Goal: Transaction & Acquisition: Purchase product/service

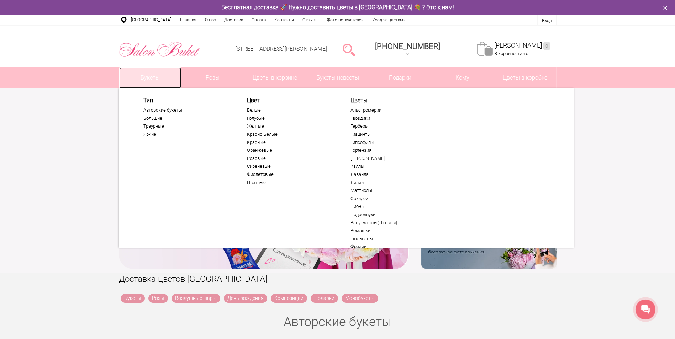
click at [149, 77] on link "Букеты" at bounding box center [150, 77] width 62 height 21
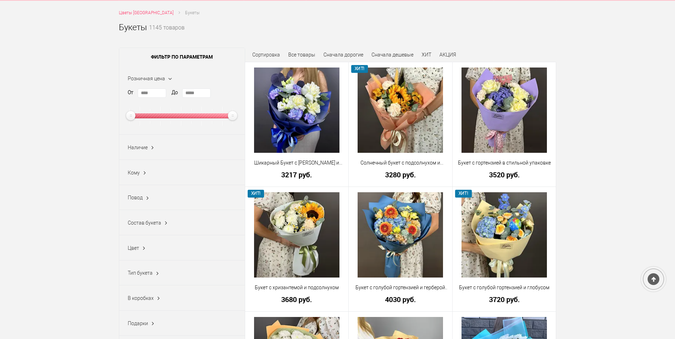
scroll to position [107, 0]
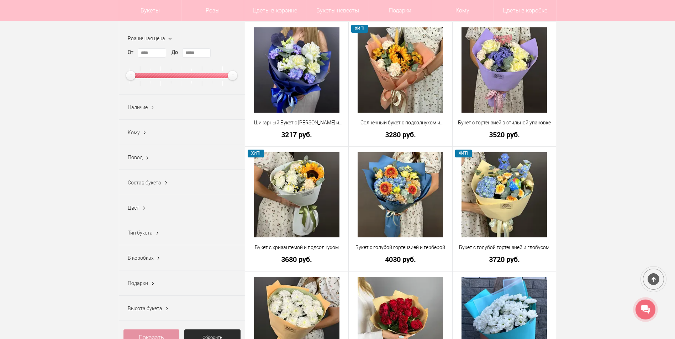
click at [147, 159] on ins at bounding box center [147, 158] width 7 height 9
click at [132, 208] on label "1 сентября (284)" at bounding box center [146, 206] width 36 height 7
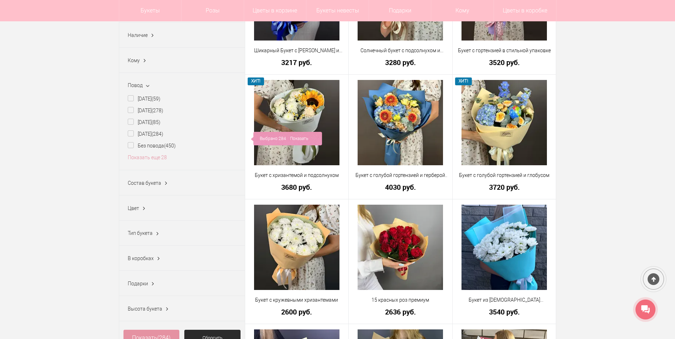
scroll to position [249, 0]
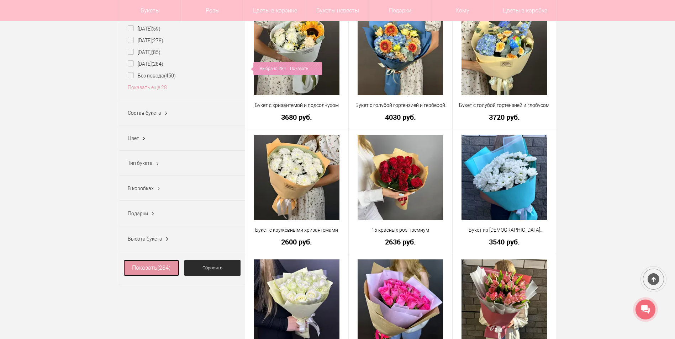
click at [154, 274] on link "Показать (284)" at bounding box center [151, 268] width 56 height 16
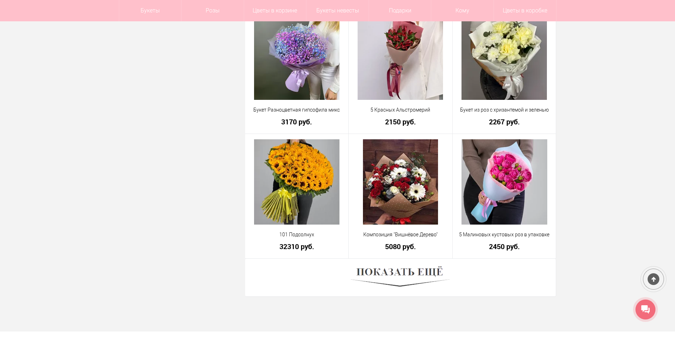
scroll to position [1885, 0]
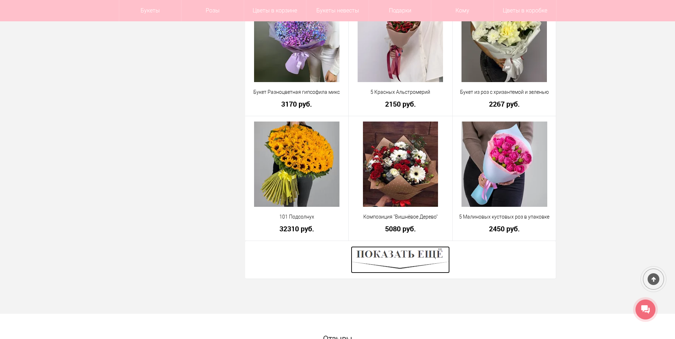
click at [402, 254] on img at bounding box center [400, 259] width 99 height 27
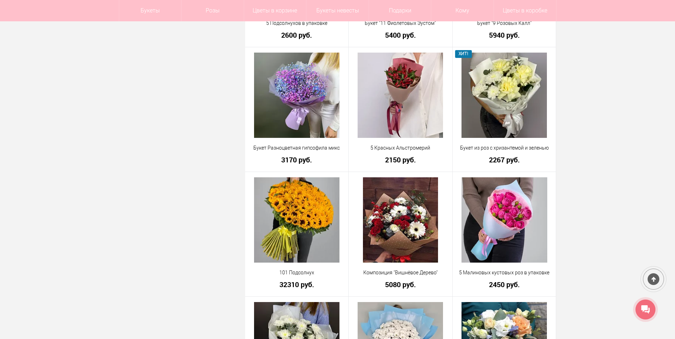
scroll to position [1778, 0]
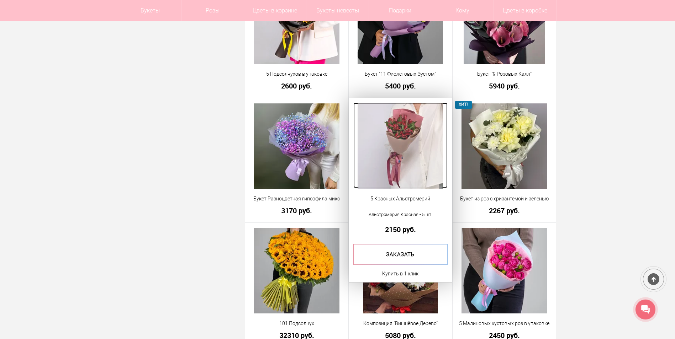
click at [405, 145] on img at bounding box center [399, 145] width 85 height 85
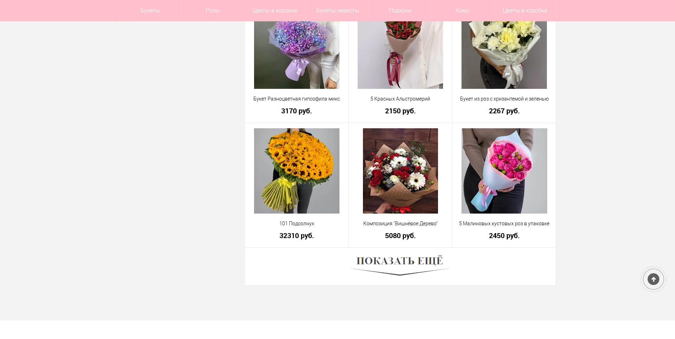
scroll to position [1906, 0]
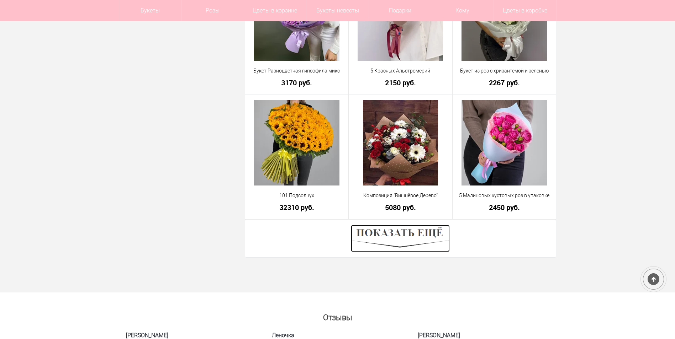
click at [398, 233] on img at bounding box center [400, 238] width 99 height 27
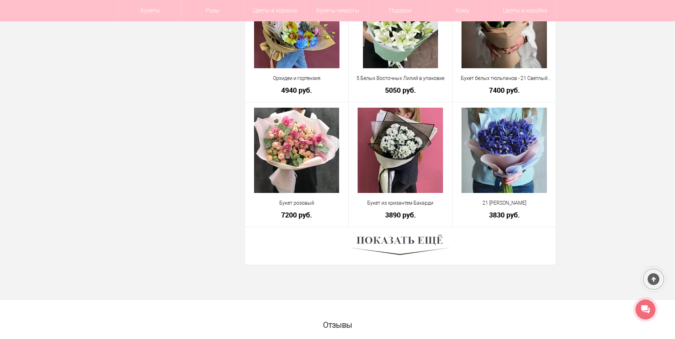
scroll to position [3897, 0]
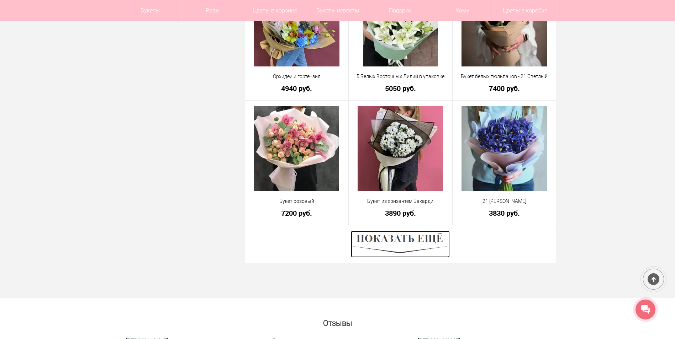
click at [419, 240] on img at bounding box center [400, 244] width 99 height 27
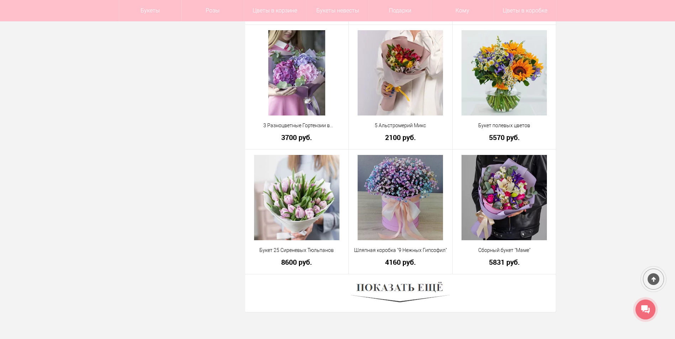
scroll to position [5853, 0]
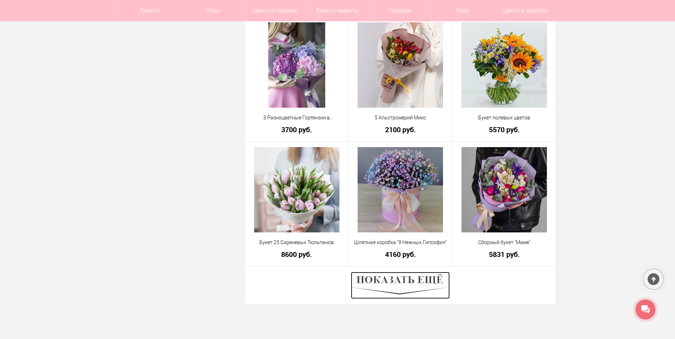
click at [379, 283] on img at bounding box center [400, 285] width 99 height 27
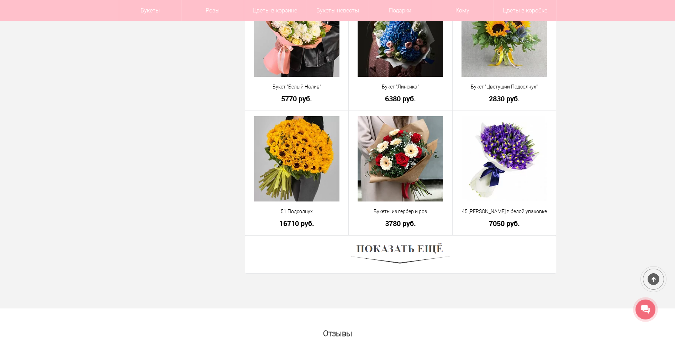
scroll to position [7915, 0]
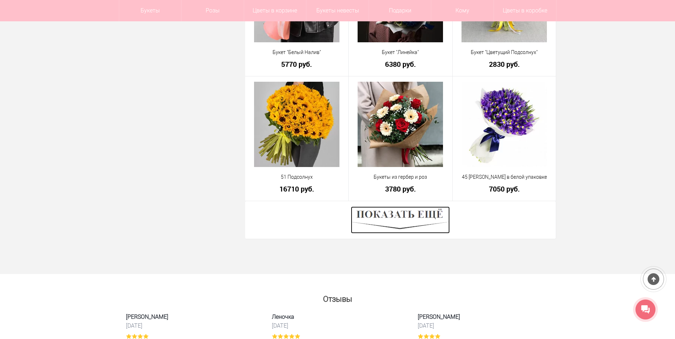
click at [402, 217] on img at bounding box center [400, 220] width 99 height 27
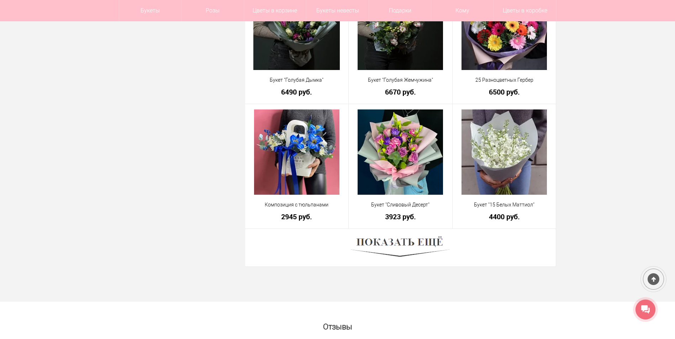
scroll to position [9907, 0]
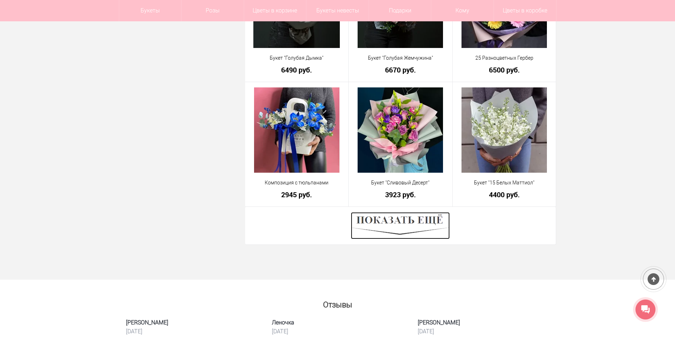
click at [408, 224] on img at bounding box center [400, 225] width 99 height 27
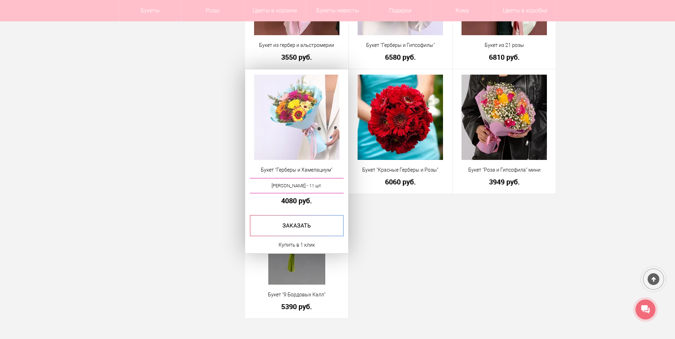
scroll to position [11471, 0]
